Goal: Complete application form: Complete application form

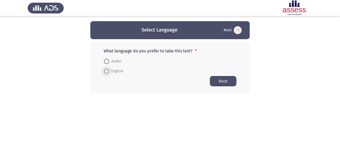
click at [107, 73] on span at bounding box center [106, 71] width 5 height 5
click at [107, 73] on input "English" at bounding box center [106, 71] width 5 height 5
radio input "true"
click at [155, 102] on html "Select Language Next What language do you prefer to take this test? * Arabic En…" at bounding box center [170, 57] width 340 height 114
click at [221, 83] on button "Next" at bounding box center [223, 81] width 27 height 10
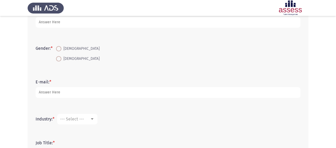
scroll to position [158, 0]
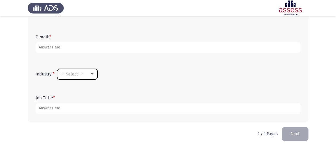
click at [83, 75] on span "--- Select ---" at bounding box center [72, 74] width 24 height 5
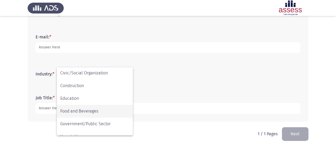
scroll to position [0, 0]
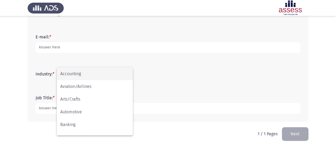
click at [185, 92] on div at bounding box center [168, 74] width 336 height 148
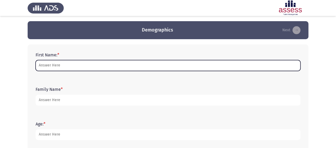
click at [70, 69] on input "First Name: *" at bounding box center [168, 65] width 265 height 11
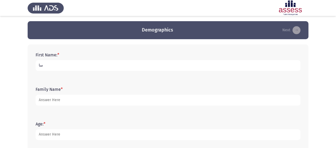
type input "س"
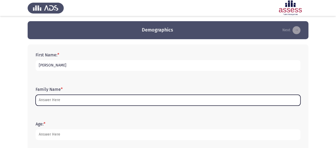
click at [45, 98] on input "Family Name *" at bounding box center [168, 100] width 265 height 11
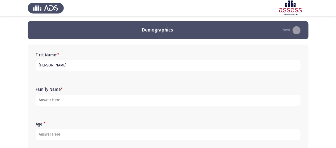
click at [85, 67] on input "[PERSON_NAME]" at bounding box center [168, 65] width 265 height 11
type input "Shahd"
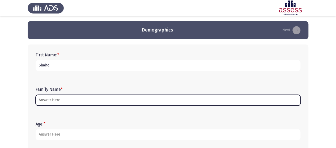
click at [54, 101] on input "Family Name *" at bounding box center [168, 100] width 265 height 11
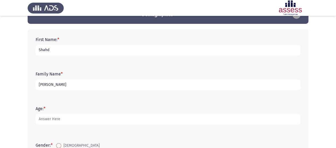
scroll to position [22, 0]
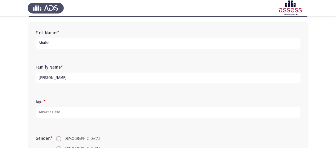
type input "[PERSON_NAME]"
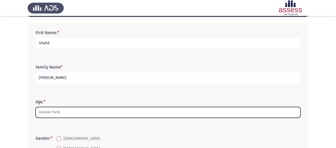
click at [53, 112] on input "Age: *" at bounding box center [168, 112] width 265 height 11
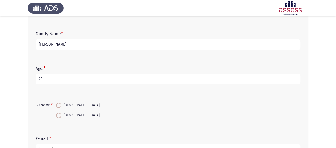
scroll to position [57, 0]
type input "22"
click at [59, 115] on span at bounding box center [59, 115] width 0 height 0
click at [59, 114] on input "[DEMOGRAPHIC_DATA]" at bounding box center [58, 114] width 5 height 5
radio input "true"
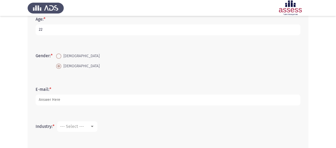
scroll to position [110, 0]
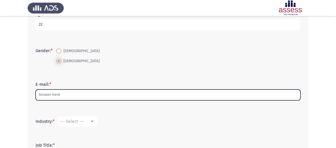
click at [49, 95] on input "E-mail: *" at bounding box center [168, 95] width 265 height 11
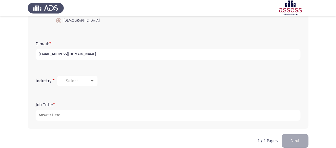
scroll to position [151, 0]
type input "[EMAIL_ADDRESS][DOMAIN_NAME]"
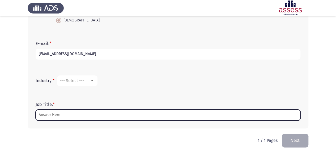
click at [55, 112] on input "Job Title: *" at bounding box center [168, 115] width 265 height 11
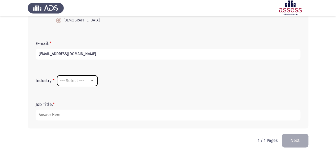
click at [90, 78] on div "--- Select ---" at bounding box center [75, 80] width 30 height 5
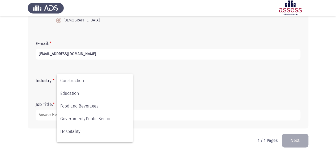
scroll to position [76, 0]
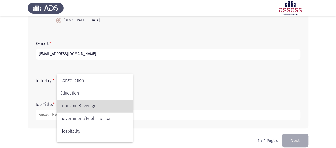
click at [90, 102] on span "Food and Beverages" at bounding box center [94, 106] width 69 height 13
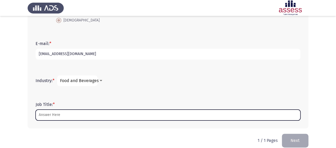
click at [64, 114] on input "Job Title: *" at bounding box center [168, 115] width 265 height 11
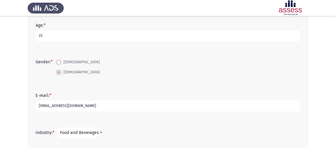
scroll to position [158, 0]
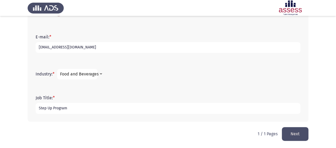
click at [48, 108] on input "Step Up Program" at bounding box center [168, 108] width 265 height 11
click at [53, 108] on input "StepUp Program" at bounding box center [168, 108] width 265 height 11
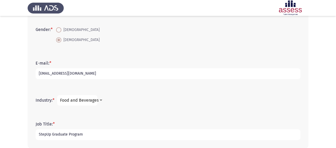
scroll to position [132, 0]
click at [93, 123] on form "Job Title: * StepUp Graduate Program" at bounding box center [168, 130] width 265 height 19
click at [141, 132] on input "StepUp Graduate Program" at bounding box center [168, 134] width 265 height 11
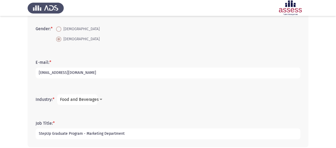
type input "StepUp Graduate Program - Marketing Department"
click at [137, 123] on form "Job Title: * StepUp Graduate Program - Marketing Department" at bounding box center [168, 130] width 265 height 19
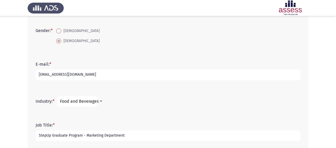
scroll to position [130, 0]
click at [101, 102] on div at bounding box center [100, 101] width 3 height 1
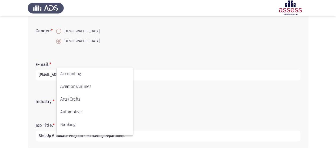
scroll to position [74, 0]
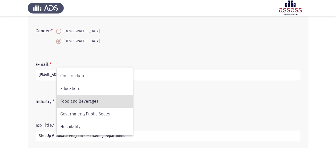
click at [33, 106] on div at bounding box center [168, 74] width 336 height 148
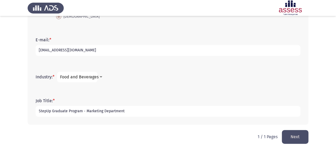
scroll to position [156, 0]
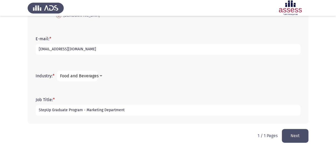
click at [286, 138] on button "Next" at bounding box center [294, 136] width 27 height 14
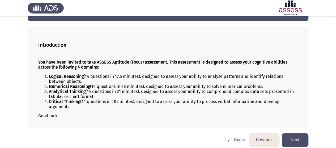
scroll to position [21, 0]
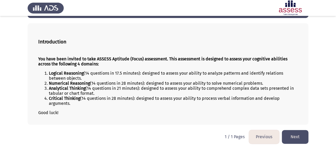
click at [292, 131] on button "Next" at bounding box center [294, 137] width 27 height 14
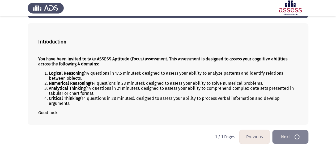
scroll to position [0, 0]
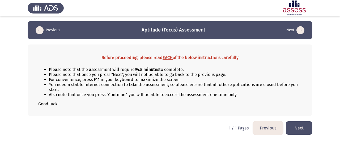
click at [166, 104] on p "Good luck!" at bounding box center [169, 104] width 263 height 5
click at [184, 113] on div "Before proceeding, please read EACH of the below instructions carefully Please …" at bounding box center [170, 81] width 284 height 72
click at [300, 123] on button "Next" at bounding box center [298, 129] width 27 height 14
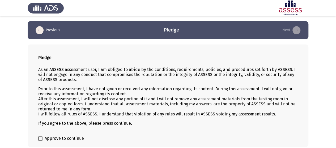
scroll to position [22, 0]
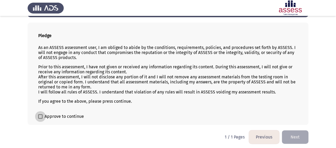
click at [39, 116] on span at bounding box center [40, 117] width 4 height 4
click at [40, 119] on input "Approve to continue" at bounding box center [40, 119] width 0 height 0
checkbox input "true"
click at [290, 136] on button "Next" at bounding box center [294, 138] width 27 height 14
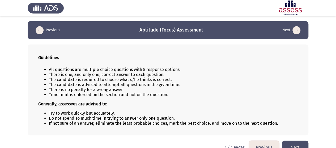
scroll to position [10, 0]
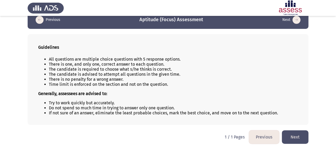
click at [292, 133] on button "Next" at bounding box center [294, 138] width 27 height 14
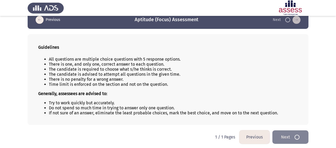
scroll to position [0, 0]
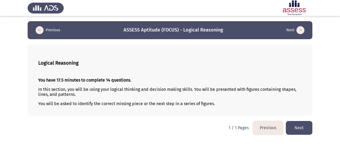
click at [297, 124] on button "Next" at bounding box center [298, 128] width 27 height 14
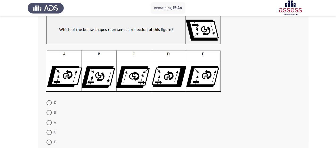
scroll to position [37, 0]
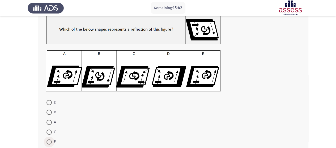
click at [49, 144] on span at bounding box center [48, 142] width 5 height 5
click at [49, 144] on input "E" at bounding box center [48, 142] width 5 height 5
radio input "true"
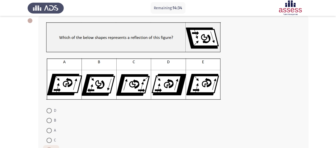
scroll to position [28, 0]
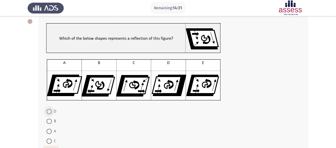
click at [51, 112] on span at bounding box center [48, 111] width 5 height 5
click at [51, 112] on input "D" at bounding box center [48, 111] width 5 height 5
radio input "true"
click at [221, 120] on form "D B A C E" at bounding box center [173, 131] width 254 height 49
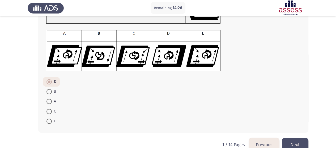
scroll to position [61, 0]
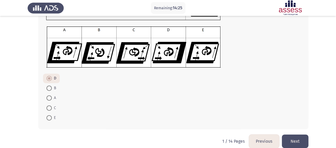
click at [291, 137] on button "Next" at bounding box center [294, 142] width 27 height 14
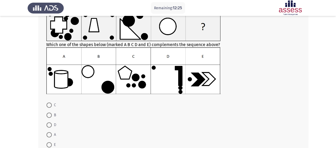
scroll to position [42, 0]
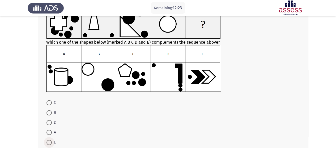
click at [50, 142] on span at bounding box center [48, 142] width 5 height 5
click at [50, 142] on input "E" at bounding box center [48, 142] width 5 height 5
radio input "true"
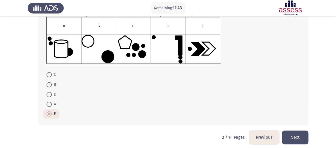
scroll to position [71, 0]
click at [304, 137] on button "Next" at bounding box center [294, 138] width 27 height 14
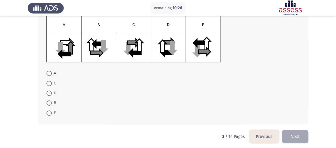
scroll to position [74, 0]
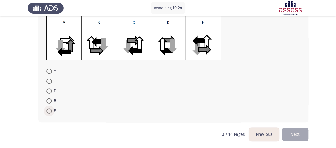
click at [49, 112] on span at bounding box center [48, 111] width 5 height 5
click at [49, 112] on input "E" at bounding box center [48, 111] width 5 height 5
radio input "true"
click at [147, 110] on form "A C D B E" at bounding box center [173, 91] width 254 height 49
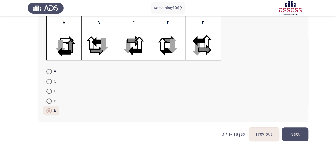
click at [298, 136] on button "Next" at bounding box center [294, 135] width 27 height 14
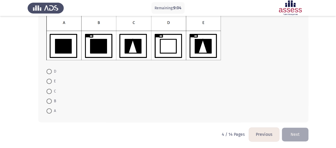
click at [49, 89] on span at bounding box center [48, 91] width 5 height 5
click at [49, 89] on input "C" at bounding box center [48, 91] width 5 height 5
radio input "true"
click at [169, 106] on form "D E C B A" at bounding box center [173, 90] width 254 height 49
click at [292, 132] on button "Next" at bounding box center [294, 135] width 27 height 14
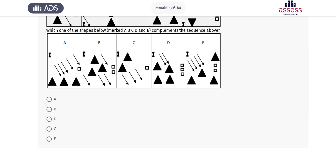
scroll to position [63, 0]
click at [51, 136] on span at bounding box center [48, 138] width 5 height 5
click at [51, 136] on input "E" at bounding box center [48, 138] width 5 height 5
radio input "true"
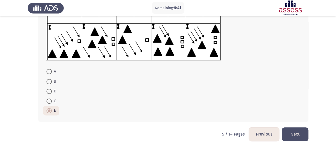
click at [298, 139] on button "Next" at bounding box center [294, 135] width 27 height 14
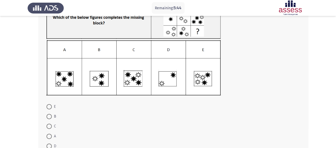
scroll to position [50, 0]
click at [48, 138] on span at bounding box center [48, 136] width 5 height 5
click at [48, 138] on input "A" at bounding box center [48, 136] width 5 height 5
radio input "true"
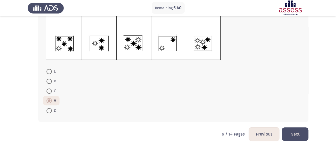
click at [305, 131] on button "Next" at bounding box center [294, 135] width 27 height 14
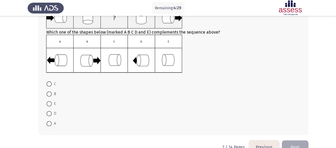
scroll to position [45, 0]
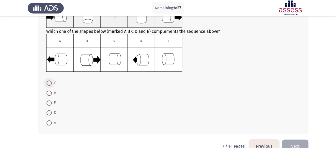
drag, startPoint x: 47, startPoint y: 86, endPoint x: 48, endPoint y: 83, distance: 3.9
click at [48, 83] on label "C" at bounding box center [51, 83] width 10 height 6
click at [48, 83] on input "C" at bounding box center [48, 83] width 5 height 5
radio input "true"
click at [294, 146] on button "Next" at bounding box center [294, 146] width 27 height 14
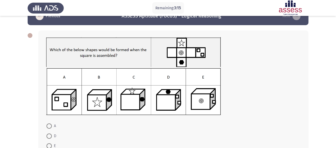
scroll to position [69, 0]
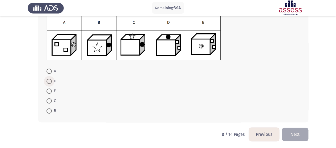
click at [49, 83] on span at bounding box center [48, 81] width 5 height 5
click at [49, 83] on input "D" at bounding box center [48, 81] width 5 height 5
radio input "true"
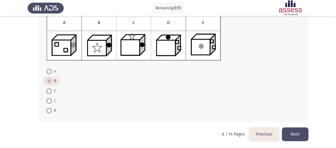
click at [291, 136] on button "Next" at bounding box center [294, 135] width 27 height 14
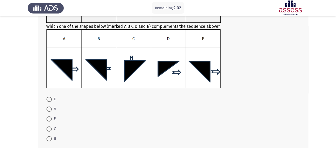
scroll to position [87, 0]
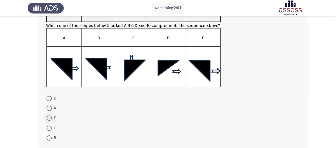
click at [52, 119] on span "E" at bounding box center [54, 118] width 4 height 6
click at [52, 119] on input "E" at bounding box center [48, 118] width 5 height 5
radio input "true"
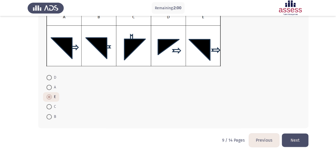
scroll to position [114, 0]
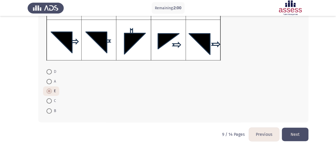
click at [306, 136] on button "Next" at bounding box center [294, 135] width 27 height 14
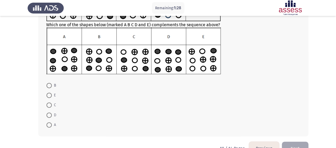
scroll to position [62, 0]
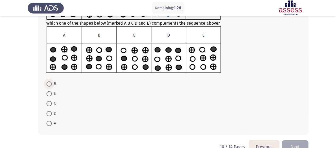
click at [48, 85] on span at bounding box center [48, 83] width 5 height 5
click at [48, 85] on input "B" at bounding box center [48, 83] width 5 height 5
radio input "true"
click at [297, 145] on button "Next" at bounding box center [294, 147] width 27 height 14
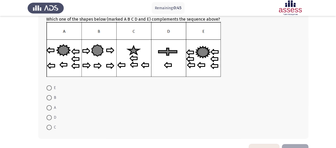
scroll to position [73, 0]
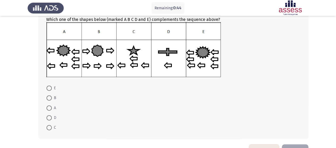
click at [48, 100] on span at bounding box center [48, 98] width 5 height 5
click at [48, 100] on input "B" at bounding box center [48, 98] width 5 height 5
radio input "true"
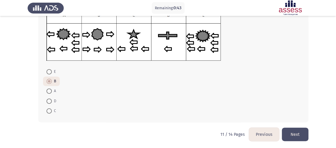
click at [295, 134] on button "Next" at bounding box center [294, 135] width 27 height 14
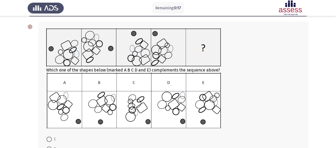
scroll to position [22, 0]
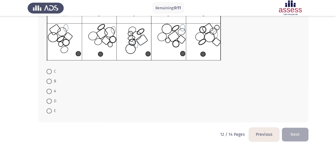
click at [48, 91] on span at bounding box center [48, 91] width 5 height 5
click at [48, 91] on input "A" at bounding box center [48, 91] width 5 height 5
radio input "true"
click at [305, 133] on button "Next" at bounding box center [294, 135] width 27 height 14
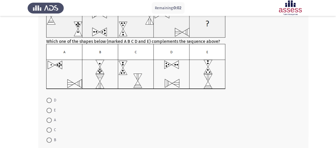
scroll to position [43, 0]
click at [51, 102] on span at bounding box center [48, 100] width 5 height 5
click at [51, 102] on input "D" at bounding box center [48, 100] width 5 height 5
radio input "true"
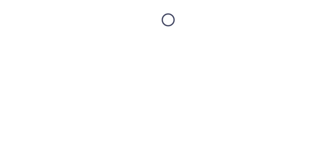
scroll to position [0, 0]
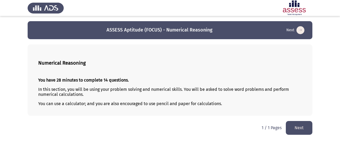
click at [6, 107] on app-assessment-container "ASSESS Aptitude (FOCUS) - Numerical Reasoning Next Numerical Reasoning You have…" at bounding box center [170, 68] width 340 height 95
click at [301, 129] on button "Next" at bounding box center [298, 128] width 27 height 14
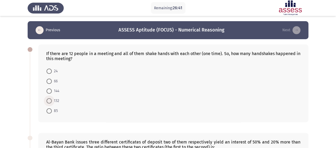
click at [49, 99] on span at bounding box center [48, 100] width 5 height 5
click at [49, 99] on input "132" at bounding box center [48, 100] width 5 height 5
radio input "true"
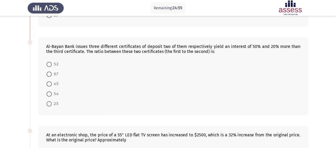
scroll to position [95, 0]
click at [51, 62] on span at bounding box center [48, 64] width 5 height 5
click at [51, 62] on input "5:2" at bounding box center [48, 64] width 5 height 5
radio input "true"
click at [141, 106] on form "5:2 6:7 4:5 5:4 2:5" at bounding box center [173, 83] width 254 height 49
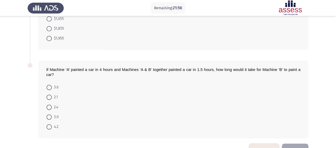
scroll to position [249, 0]
drag, startPoint x: 102, startPoint y: 104, endPoint x: 57, endPoint y: 72, distance: 55.1
click at [57, 72] on div "If Machine ‘A’ painted a car in 4 hours and Machines ‘A & B’ together painted a…" at bounding box center [173, 99] width 270 height 78
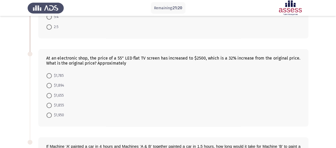
scroll to position [169, 0]
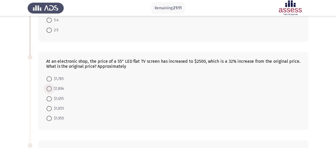
click at [49, 87] on span at bounding box center [48, 88] width 5 height 5
click at [49, 87] on input "$1,894" at bounding box center [48, 88] width 5 height 5
radio input "true"
click at [82, 87] on form "$1,785 $1,894 $1,655 $1,855 $1,950" at bounding box center [173, 98] width 254 height 49
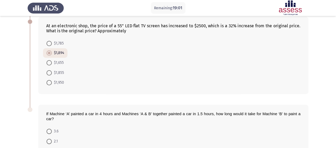
scroll to position [263, 0]
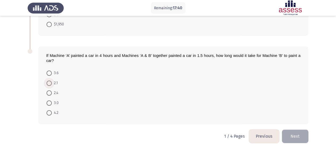
click at [49, 81] on span at bounding box center [48, 83] width 5 height 5
click at [49, 81] on input "2.1" at bounding box center [48, 83] width 5 height 5
radio input "true"
click at [289, 137] on button "Next" at bounding box center [294, 137] width 27 height 14
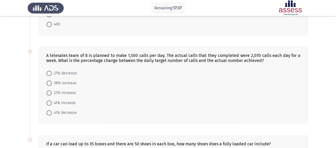
scroll to position [254, 0]
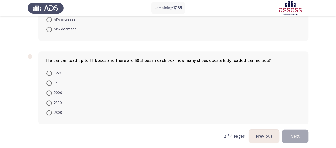
click at [262, 135] on button "Previous" at bounding box center [264, 137] width 30 height 14
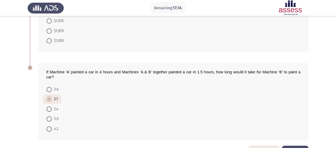
scroll to position [262, 0]
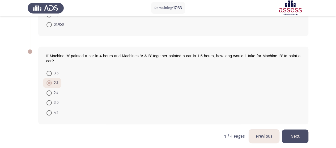
click at [302, 135] on button "Next" at bounding box center [294, 137] width 27 height 14
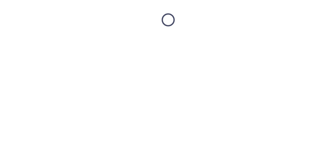
scroll to position [0, 0]
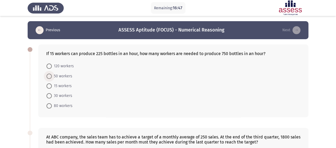
click at [49, 76] on span at bounding box center [49, 76] width 0 height 0
click at [49, 76] on input "50 workers" at bounding box center [48, 76] width 5 height 5
radio input "true"
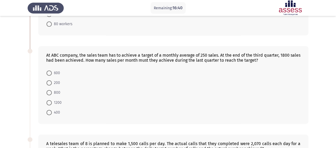
scroll to position [84, 0]
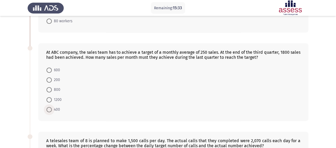
click at [48, 109] on span at bounding box center [48, 109] width 5 height 5
click at [48, 109] on input "400" at bounding box center [48, 109] width 5 height 5
radio input "true"
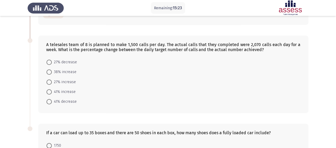
scroll to position [180, 0]
click at [49, 70] on span at bounding box center [48, 72] width 5 height 5
click at [49, 70] on input "38% increase" at bounding box center [48, 72] width 5 height 5
radio input "true"
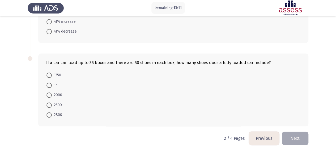
scroll to position [251, 0]
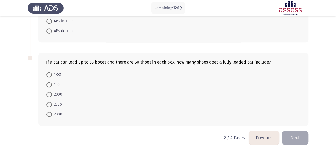
click at [47, 75] on span at bounding box center [48, 74] width 5 height 5
click at [47, 75] on input "1750" at bounding box center [48, 74] width 5 height 5
radio input "true"
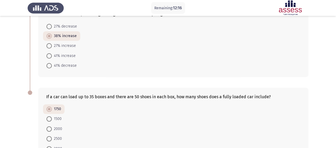
scroll to position [253, 0]
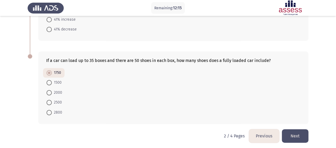
click at [298, 135] on button "Next" at bounding box center [294, 136] width 27 height 14
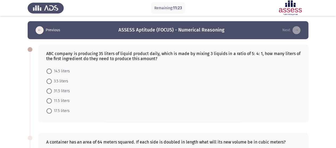
click at [48, 109] on span at bounding box center [48, 111] width 5 height 5
click at [48, 109] on input "17.5 liters" at bounding box center [48, 111] width 5 height 5
radio input "true"
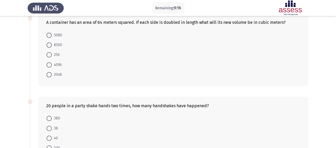
scroll to position [120, 0]
click at [48, 138] on span at bounding box center [48, 138] width 5 height 5
click at [48, 138] on input "40" at bounding box center [48, 138] width 5 height 5
radio input "true"
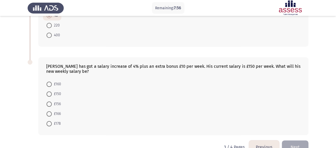
scroll to position [240, 0]
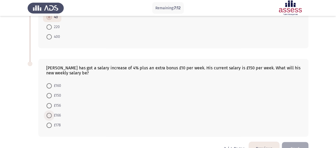
click at [52, 113] on span "£166" at bounding box center [56, 115] width 9 height 6
click at [52, 113] on input "£166" at bounding box center [48, 115] width 5 height 5
radio input "true"
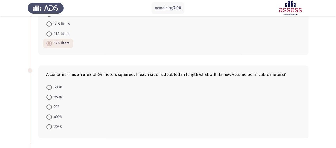
scroll to position [67, 0]
click at [49, 104] on span at bounding box center [48, 106] width 5 height 5
click at [49, 104] on input "256" at bounding box center [48, 106] width 5 height 5
radio input "true"
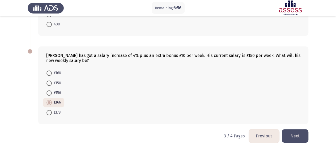
click at [293, 132] on button "Next" at bounding box center [294, 136] width 27 height 14
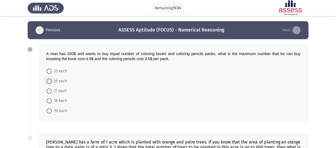
click at [51, 82] on span at bounding box center [48, 81] width 5 height 5
click at [51, 82] on input "25 each" at bounding box center [48, 81] width 5 height 5
radio input "true"
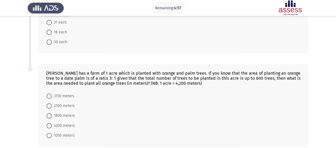
scroll to position [92, 0]
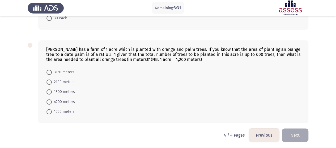
click at [49, 101] on span at bounding box center [48, 101] width 5 height 5
click at [49, 101] on input "4200 meters" at bounding box center [48, 101] width 5 height 5
radio input "true"
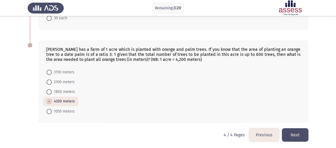
click at [268, 131] on button "Previous" at bounding box center [264, 135] width 30 height 14
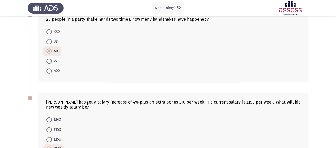
scroll to position [253, 0]
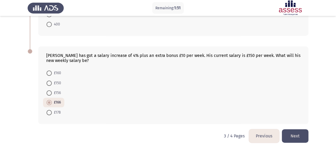
click at [255, 131] on button "Previous" at bounding box center [264, 136] width 30 height 14
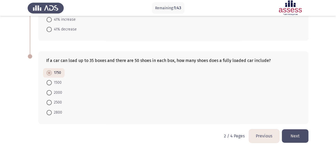
click at [264, 137] on button "Previous" at bounding box center [264, 136] width 30 height 14
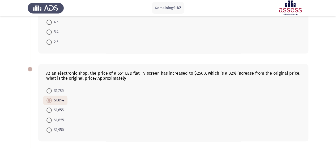
scroll to position [262, 0]
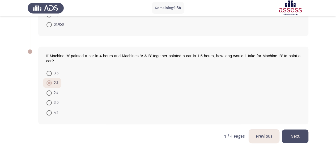
click at [300, 135] on button "Next" at bounding box center [294, 137] width 27 height 14
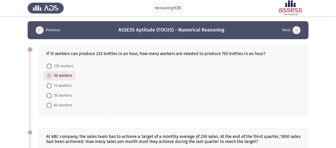
scroll to position [253, 0]
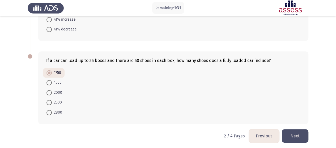
click at [300, 135] on button "Next" at bounding box center [294, 136] width 27 height 14
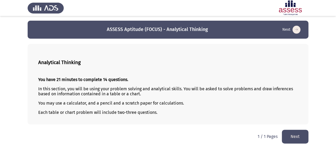
scroll to position [0, 0]
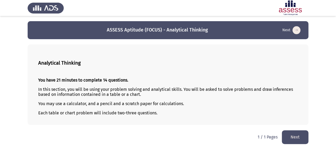
click at [187, 119] on div "You have 21 minutes to complete 14 questions. In this section, you will be usin…" at bounding box center [167, 96] width 259 height 46
click at [292, 142] on button "Next" at bounding box center [294, 138] width 27 height 14
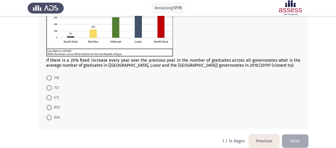
scroll to position [92, 0]
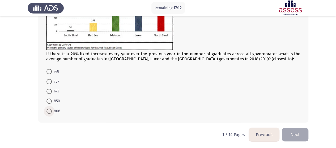
click at [48, 110] on span at bounding box center [48, 111] width 5 height 5
click at [48, 110] on input "806" at bounding box center [48, 111] width 5 height 5
radio input "true"
click at [303, 140] on button "Next" at bounding box center [294, 135] width 27 height 14
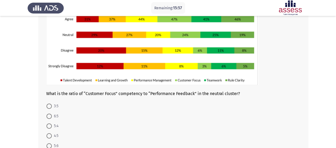
scroll to position [68, 0]
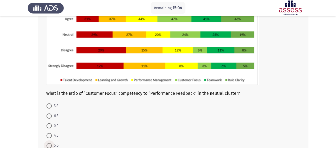
click at [49, 144] on span at bounding box center [48, 145] width 5 height 5
click at [49, 144] on input "5:6" at bounding box center [48, 145] width 5 height 5
radio input "true"
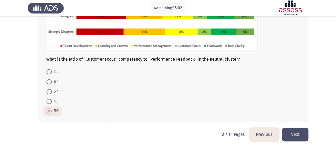
click at [293, 133] on button "Next" at bounding box center [294, 135] width 27 height 14
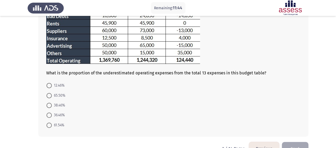
scroll to position [115, 0]
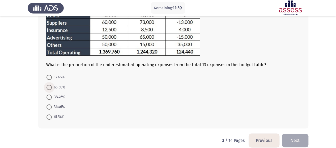
click at [48, 88] on span at bounding box center [48, 87] width 5 height 5
click at [48, 88] on input "65.50%" at bounding box center [48, 87] width 5 height 5
radio input "true"
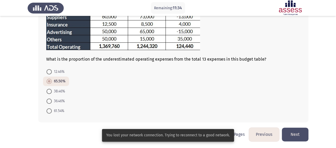
click at [182, 65] on div "What is the proportion of the underestimated operating expenses from the total …" at bounding box center [173, 23] width 270 height 199
click at [294, 130] on button "Next" at bounding box center [294, 135] width 27 height 14
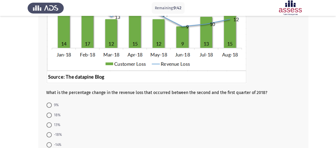
scroll to position [77, 0]
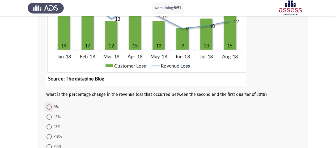
click at [48, 107] on span at bounding box center [48, 107] width 5 height 5
click at [48, 107] on input "9%" at bounding box center [48, 107] width 5 height 5
radio input "true"
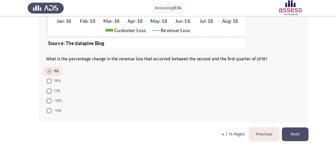
click at [295, 132] on button "Next" at bounding box center [294, 135] width 27 height 14
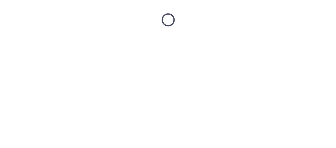
scroll to position [0, 0]
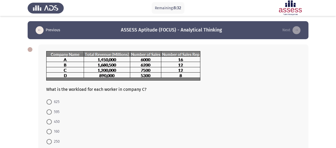
drag, startPoint x: 295, startPoint y: 132, endPoint x: 292, endPoint y: 128, distance: 4.5
click at [292, 128] on form "625 595 450 160 250" at bounding box center [173, 122] width 254 height 50
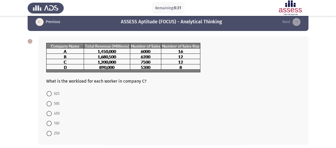
scroll to position [9, 0]
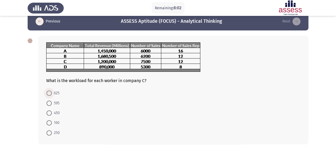
click at [50, 92] on span at bounding box center [48, 93] width 5 height 5
click at [50, 92] on input "625" at bounding box center [48, 93] width 5 height 5
radio input "true"
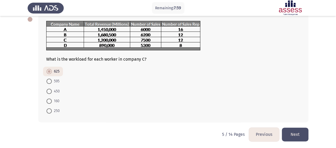
click at [301, 135] on button "Next" at bounding box center [294, 135] width 27 height 14
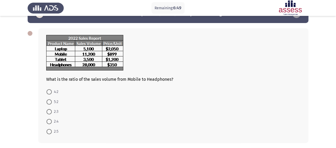
scroll to position [16, 0]
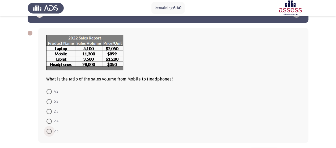
click at [49, 130] on span at bounding box center [48, 131] width 5 height 5
click at [49, 130] on input "2:5" at bounding box center [48, 131] width 5 height 5
radio input "true"
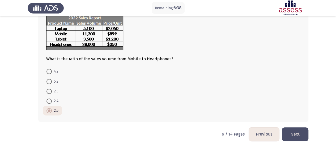
click at [294, 136] on button "Next" at bounding box center [294, 135] width 27 height 14
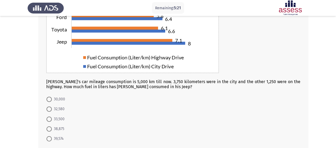
scroll to position [82, 0]
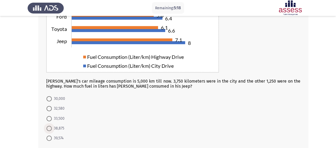
click at [49, 129] on span at bounding box center [48, 128] width 5 height 5
click at [49, 129] on input "38,875" at bounding box center [48, 128] width 5 height 5
radio input "true"
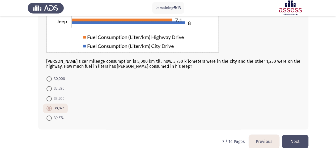
scroll to position [109, 0]
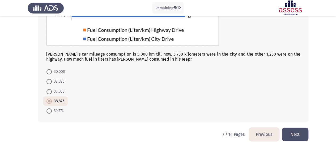
click at [295, 131] on button "Next" at bounding box center [294, 135] width 27 height 14
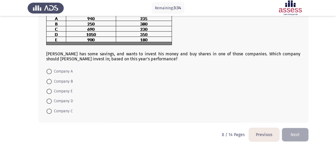
scroll to position [23, 0]
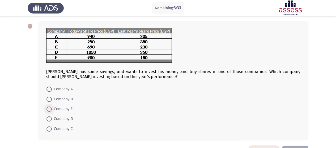
click at [47, 109] on span at bounding box center [48, 109] width 5 height 5
click at [47, 109] on input "Company E" at bounding box center [48, 109] width 5 height 5
radio input "true"
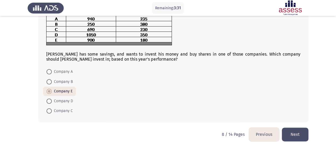
click at [287, 129] on button "Next" at bounding box center [294, 135] width 27 height 14
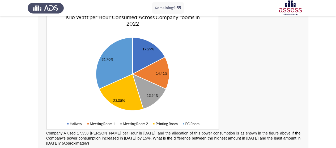
scroll to position [125, 0]
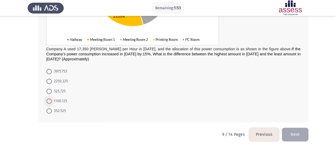
click at [50, 99] on span at bounding box center [48, 101] width 5 height 5
click at [50, 99] on input "1100.125" at bounding box center [48, 101] width 5 height 5
radio input "true"
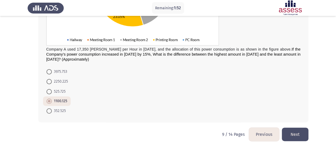
click at [296, 135] on button "Next" at bounding box center [294, 135] width 27 height 14
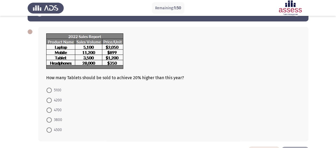
scroll to position [19, 0]
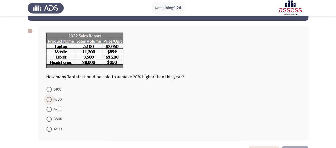
click at [51, 100] on span at bounding box center [48, 99] width 5 height 5
click at [51, 100] on input "4200" at bounding box center [48, 99] width 5 height 5
radio input "true"
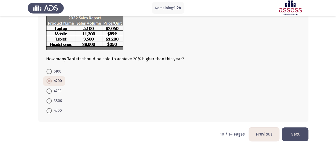
click at [303, 134] on button "Next" at bounding box center [294, 135] width 27 height 14
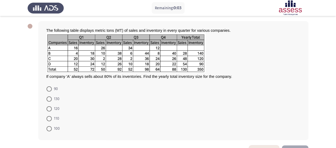
scroll to position [23, 0]
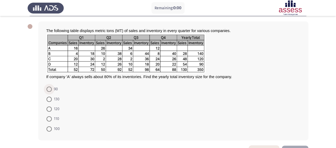
click at [49, 90] on span at bounding box center [48, 89] width 5 height 5
click at [49, 90] on input "90" at bounding box center [48, 89] width 5 height 5
radio input "true"
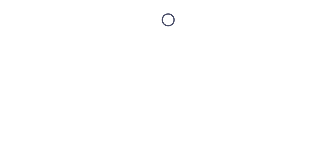
scroll to position [0, 0]
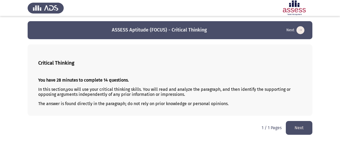
click at [293, 131] on button "Next" at bounding box center [298, 128] width 27 height 14
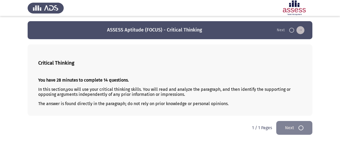
click at [197, 121] on html "ASSESS Aptitude (FOCUS) - Critical Thinking Next Critical Thinking You have 28 …" at bounding box center [170, 70] width 340 height 140
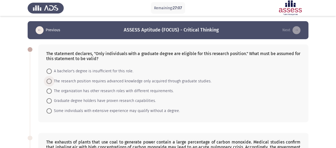
click at [50, 83] on span at bounding box center [48, 81] width 5 height 5
click at [50, 83] on input "The research position requires advanced knowledge only acquired through graduat…" at bounding box center [48, 81] width 5 height 5
radio input "true"
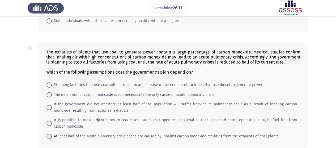
scroll to position [90, 0]
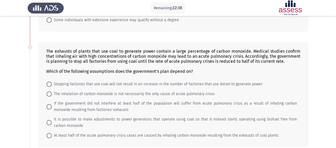
click at [44, 134] on mat-radio-button "At least half of the acute pulmonary crisis cases are caused by inhaling carbon…" at bounding box center [162, 136] width 239 height 10
click at [47, 134] on span at bounding box center [48, 135] width 5 height 5
click at [47, 134] on input "At least half of the acute pulmonary crisis cases are caused by inhaling carbon…" at bounding box center [48, 135] width 5 height 5
radio input "true"
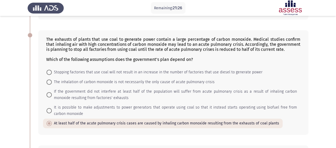
scroll to position [103, 0]
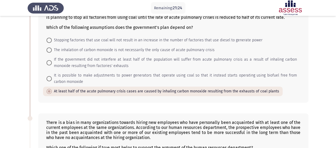
click at [155, 83] on span "It is possible to make adjustments to power generators that operate using coal …" at bounding box center [174, 78] width 245 height 13
click at [52, 81] on input "It is possible to make adjustments to power generators that operate using coal …" at bounding box center [48, 78] width 5 height 5
radio input "true"
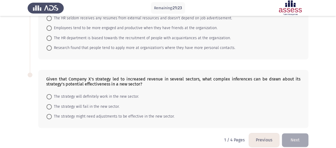
scroll to position [287, 0]
click at [49, 114] on span at bounding box center [48, 116] width 5 height 5
click at [49, 114] on input "The strategy might need adjustments to be effective in the new sector." at bounding box center [48, 116] width 5 height 5
radio input "true"
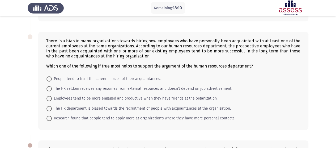
scroll to position [216, 0]
click at [50, 107] on span at bounding box center [48, 108] width 5 height 5
click at [50, 107] on input "The HR department is biased towards the recruitment of people with acquaintance…" at bounding box center [48, 108] width 5 height 5
radio input "true"
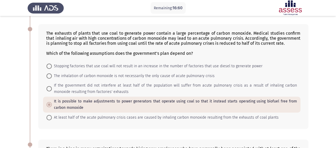
scroll to position [107, 0]
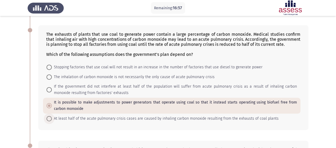
click at [49, 119] on span at bounding box center [48, 118] width 5 height 5
click at [49, 119] on input "At least half of the acute pulmonary crisis cases are caused by inhaling carbon…" at bounding box center [48, 118] width 5 height 5
radio input "true"
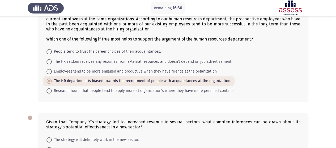
scroll to position [290, 0]
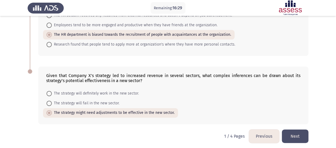
click at [296, 130] on button "Next" at bounding box center [294, 137] width 27 height 14
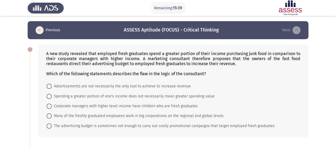
scroll to position [2, 0]
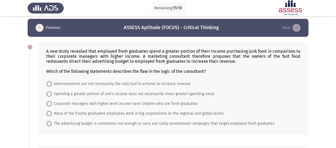
click at [50, 95] on span at bounding box center [48, 94] width 5 height 5
click at [50, 95] on input "Spending a greater portion of one's income does not necessarily mean greater sp…" at bounding box center [48, 94] width 5 height 5
radio input "true"
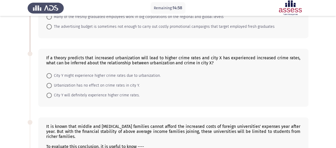
scroll to position [98, 0]
click at [45, 74] on mat-radio-button "City Y might experience higher crime rates due to urbanization." at bounding box center [103, 76] width 121 height 10
click at [47, 74] on span at bounding box center [48, 76] width 5 height 5
click at [47, 74] on input "City Y might experience higher crime rates due to urbanization." at bounding box center [48, 76] width 5 height 5
radio input "true"
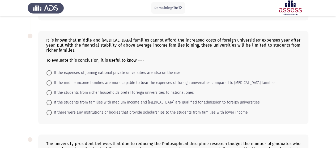
scroll to position [185, 0]
click at [49, 92] on span at bounding box center [48, 92] width 5 height 5
click at [49, 92] on input "If the students from richer households prefer foreign universities to national …" at bounding box center [48, 92] width 5 height 5
radio input "true"
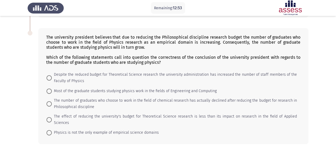
scroll to position [291, 0]
click at [48, 131] on span at bounding box center [48, 133] width 5 height 5
click at [48, 131] on input "Physics is not the only example of empirical science domains" at bounding box center [48, 133] width 5 height 5
radio input "true"
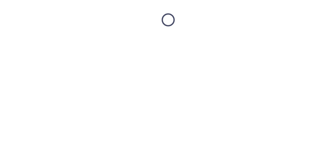
scroll to position [0, 0]
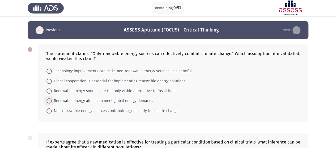
click at [76, 102] on span "Renewable energy alone can meet global energy demands." at bounding box center [103, 101] width 102 height 6
click at [52, 102] on input "Renewable energy alone can meet global energy demands." at bounding box center [48, 100] width 5 height 5
radio input "true"
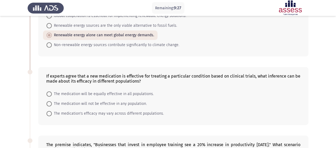
scroll to position [67, 0]
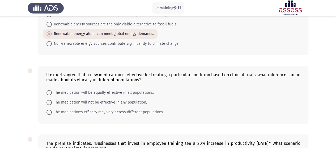
click at [49, 111] on span at bounding box center [48, 112] width 5 height 5
click at [49, 111] on input "The medication's efficacy may vary across different populations." at bounding box center [48, 112] width 5 height 5
radio input "true"
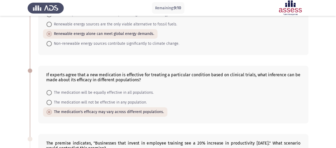
click at [28, 121] on div "If experts agree that a new medication is effective for treating a particular c…" at bounding box center [168, 94] width 280 height 68
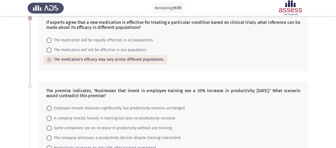
scroll to position [120, 0]
click at [49, 137] on span at bounding box center [48, 137] width 5 height 5
click at [49, 137] on input "The company witnesses a productivity decline despite training investment." at bounding box center [48, 137] width 5 height 5
radio input "true"
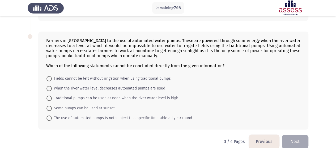
scroll to position [263, 0]
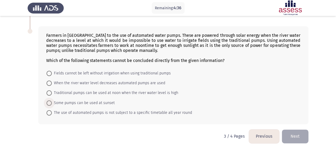
click at [47, 101] on span at bounding box center [48, 103] width 5 height 5
click at [47, 101] on input "Some pumps can be used at sunset" at bounding box center [48, 103] width 5 height 5
radio input "true"
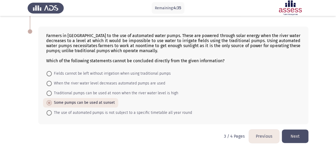
click at [289, 132] on button "Next" at bounding box center [294, 137] width 27 height 14
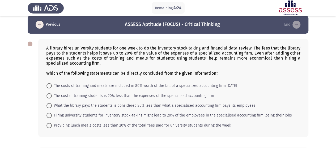
scroll to position [5, 0]
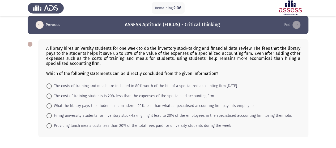
click at [51, 94] on span at bounding box center [48, 96] width 5 height 5
click at [51, 94] on input "The cost of training students is 20% less than the expenses of the specialised …" at bounding box center [48, 96] width 5 height 5
radio input "true"
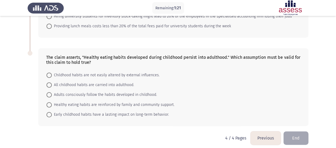
scroll to position [107, 0]
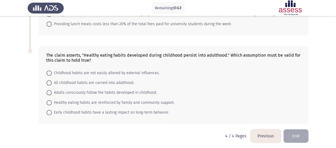
click at [47, 92] on span at bounding box center [48, 92] width 5 height 5
click at [47, 92] on input "Adults consciously follow the habits developed in childhood." at bounding box center [48, 92] width 5 height 5
radio input "true"
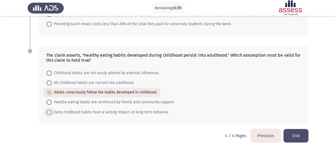
click at [54, 111] on span "Early childhood habits have a lasting impact on long-term behavior." at bounding box center [110, 112] width 117 height 6
click at [52, 111] on input "Early childhood habits have a lasting impact on long-term behavior." at bounding box center [48, 112] width 5 height 5
radio input "true"
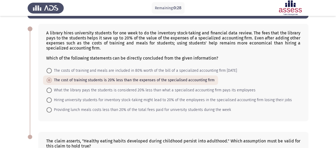
scroll to position [20, 0]
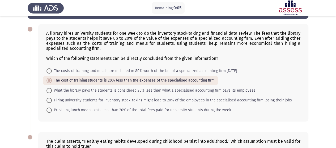
click at [45, 90] on mat-radio-button "What the library pays the students is considered 20% less than what a specialis…" at bounding box center [151, 90] width 216 height 10
click at [49, 90] on span at bounding box center [48, 90] width 5 height 5
click at [49, 90] on input "What the library pays the students is considered 20% less than what a specialis…" at bounding box center [48, 90] width 5 height 5
radio input "true"
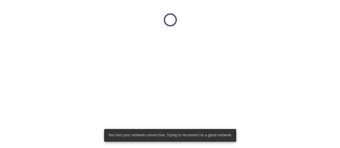
scroll to position [0, 0]
